Goal: Information Seeking & Learning: Learn about a topic

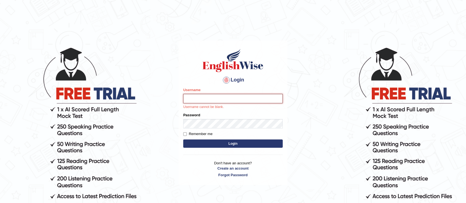
type input "Asangancp"
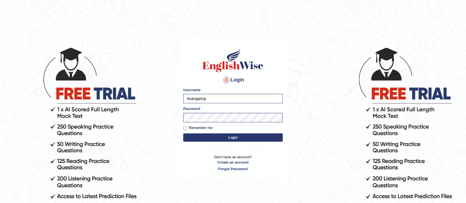
click at [247, 135] on button "Login" at bounding box center [233, 138] width 100 height 8
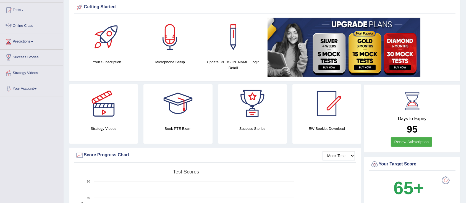
scroll to position [53, 0]
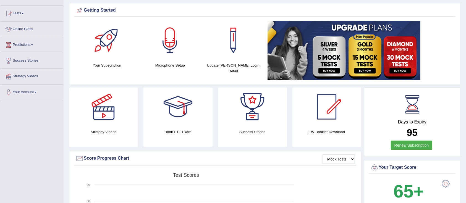
click at [17, 32] on link "Online Class" at bounding box center [31, 29] width 63 height 14
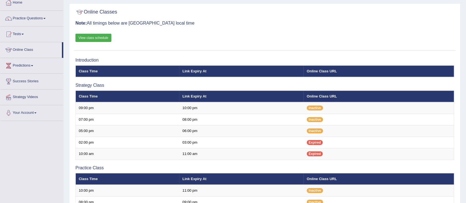
scroll to position [36, 0]
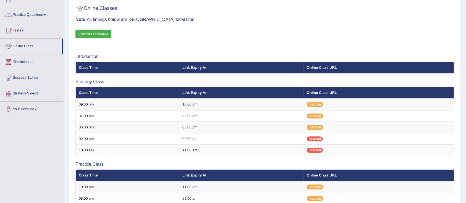
click at [87, 34] on link "View class schedule" at bounding box center [94, 34] width 36 height 8
click at [20, 61] on link "Predictions" at bounding box center [31, 62] width 63 height 14
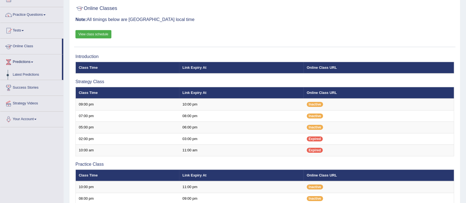
click at [20, 49] on link "Online Class" at bounding box center [31, 46] width 62 height 14
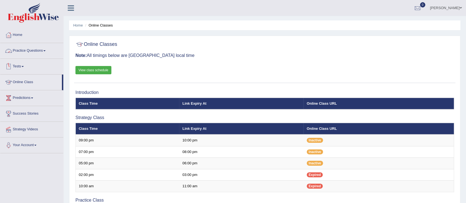
click at [25, 50] on link "Practice Questions" at bounding box center [31, 50] width 63 height 14
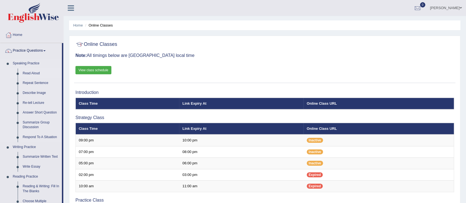
click at [34, 72] on link "Read Aloud" at bounding box center [41, 74] width 42 height 10
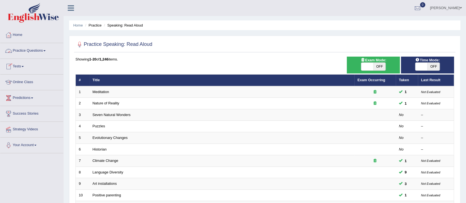
click at [28, 54] on link "Practice Questions" at bounding box center [31, 50] width 63 height 14
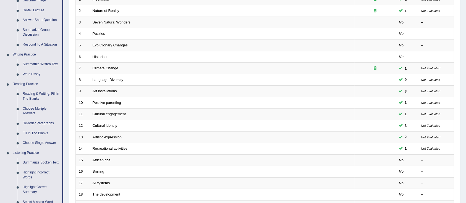
scroll to position [94, 0]
click at [48, 163] on link "Summarize Spoken Text" at bounding box center [41, 162] width 42 height 10
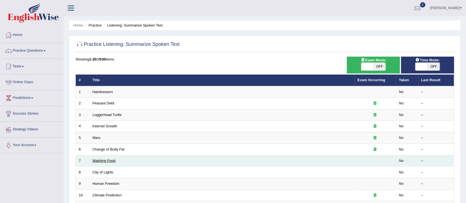
click at [108, 160] on link "Washing Food" at bounding box center [104, 161] width 23 height 4
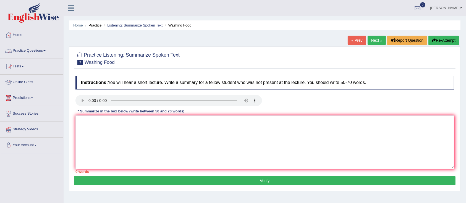
click at [25, 50] on link "Practice Questions" at bounding box center [31, 50] width 63 height 14
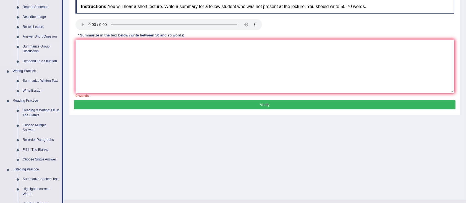
scroll to position [79, 0]
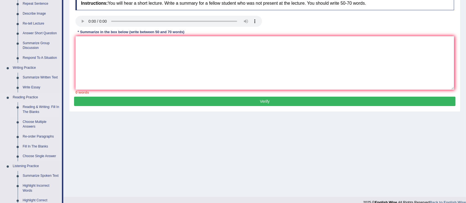
click at [30, 108] on link "Reading & Writing: Fill In The Blanks" at bounding box center [41, 109] width 42 height 15
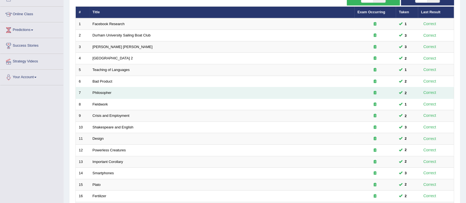
scroll to position [49, 0]
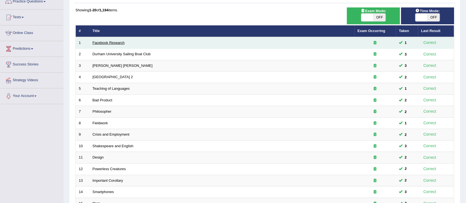
click at [96, 44] on link "Facebook Research" at bounding box center [109, 43] width 32 height 4
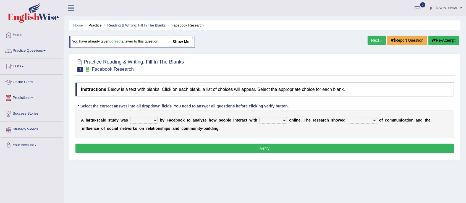
click at [143, 120] on select "surveyed had asked made" at bounding box center [144, 120] width 28 height 7
click at [155, 123] on select "surveyed had asked made" at bounding box center [144, 120] width 28 height 7
select select "made"
click at [130, 117] on select "surveyed had asked made" at bounding box center [144, 120] width 28 height 7
click at [270, 121] on select "together all each other another" at bounding box center [274, 120] width 28 height 7
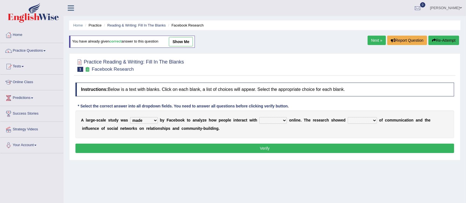
select select "each other"
click at [260, 117] on select "together all each other another" at bounding box center [274, 120] width 28 height 7
click at [359, 120] on select "advantages standards fellowships patterns" at bounding box center [362, 120] width 29 height 7
click at [360, 117] on select "advantages standards fellowships patterns" at bounding box center [362, 120] width 29 height 7
select select "advantages"
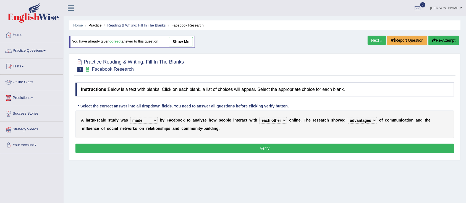
click at [349, 117] on select "advantages standards fellowships patterns" at bounding box center [362, 120] width 29 height 7
click at [281, 150] on button "Verify" at bounding box center [265, 148] width 379 height 9
select select "made"
select select "each other"
select select "advantages"
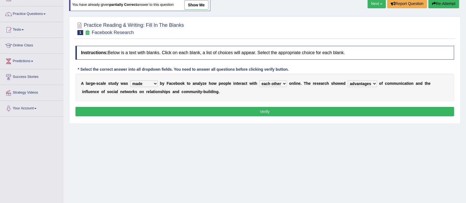
scroll to position [37, 0]
